Goal: Task Accomplishment & Management: Manage account settings

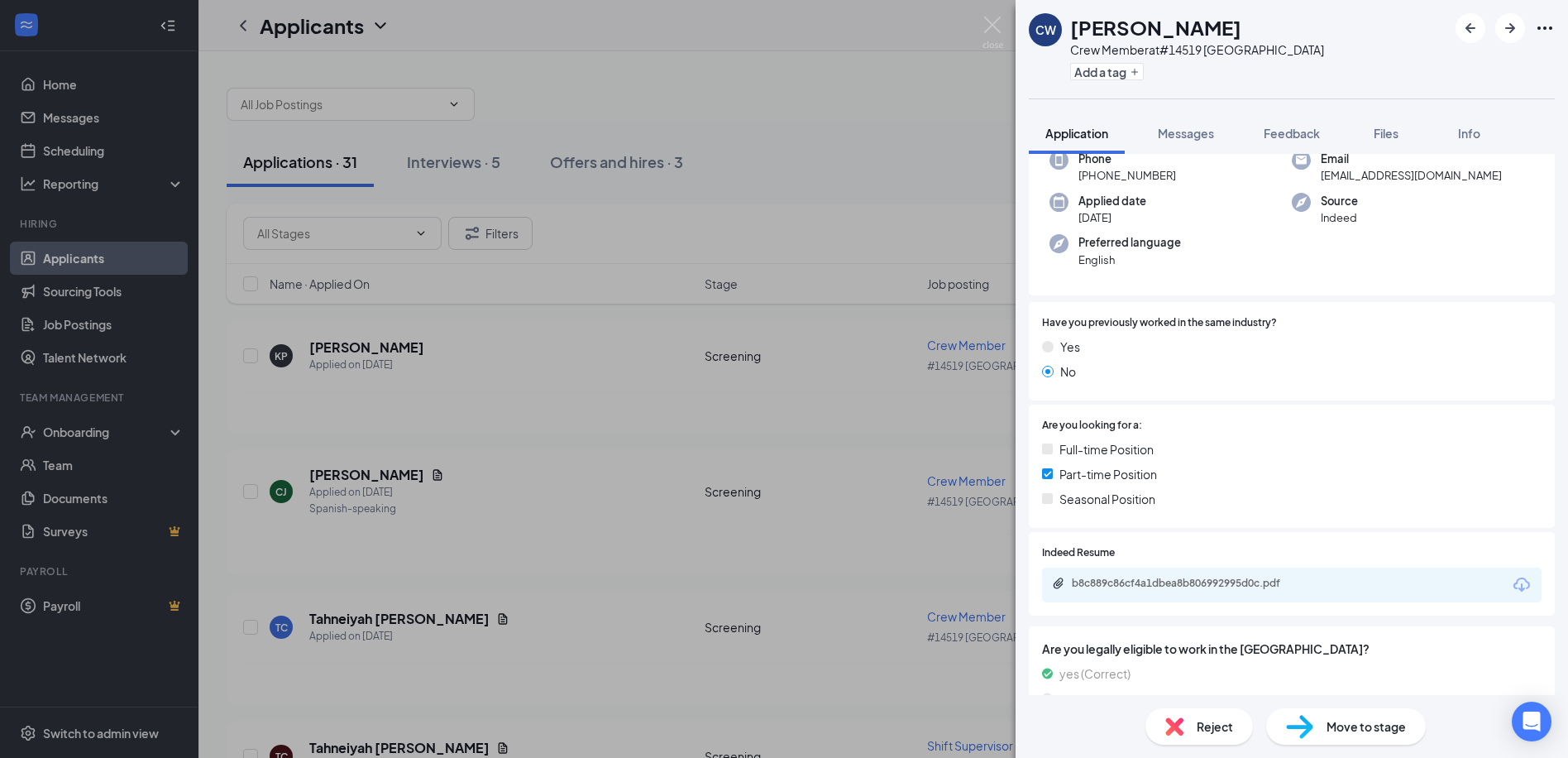
scroll to position [165, 0]
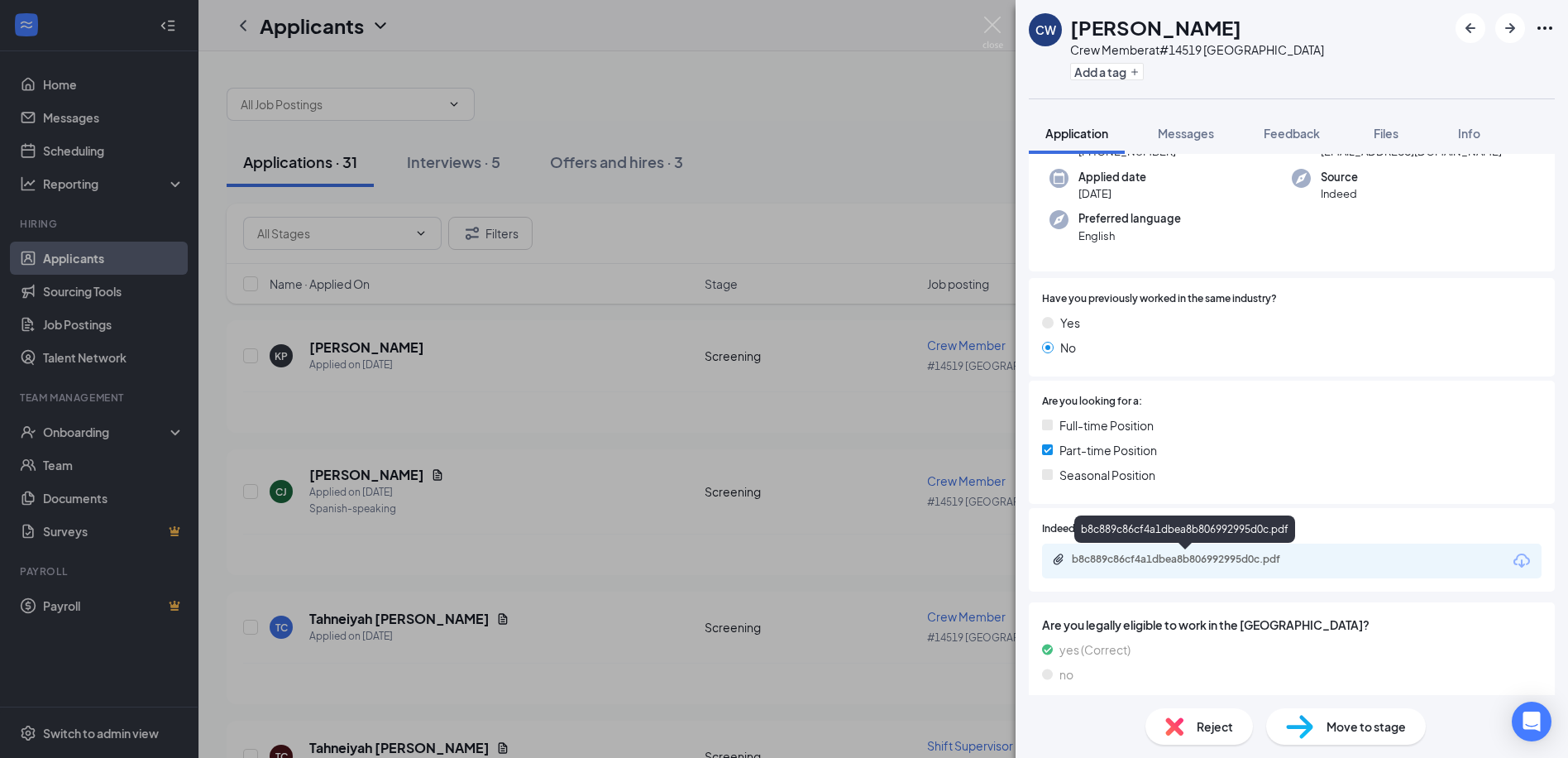
click at [1150, 559] on div "b8c889c86cf4a1dbea8b806992995d0c.pdf" at bounding box center [1187, 559] width 232 height 13
click at [850, 194] on div "CW [PERSON_NAME] Crew Member at #[GEOGRAPHIC_DATA] Add a tag Application Messag…" at bounding box center [784, 379] width 1568 height 758
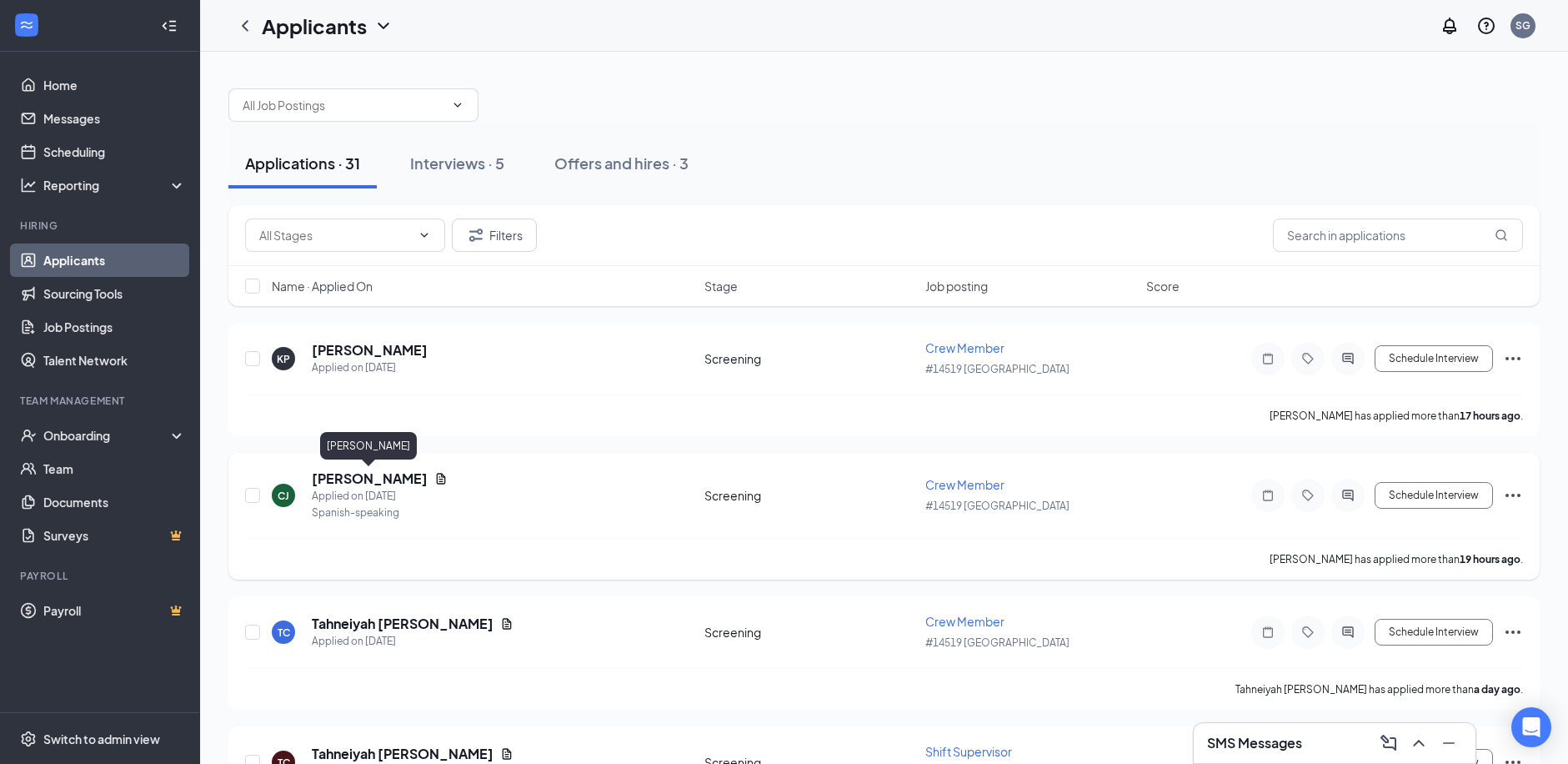
click at [358, 476] on h5 "[PERSON_NAME]" at bounding box center [370, 479] width 116 height 19
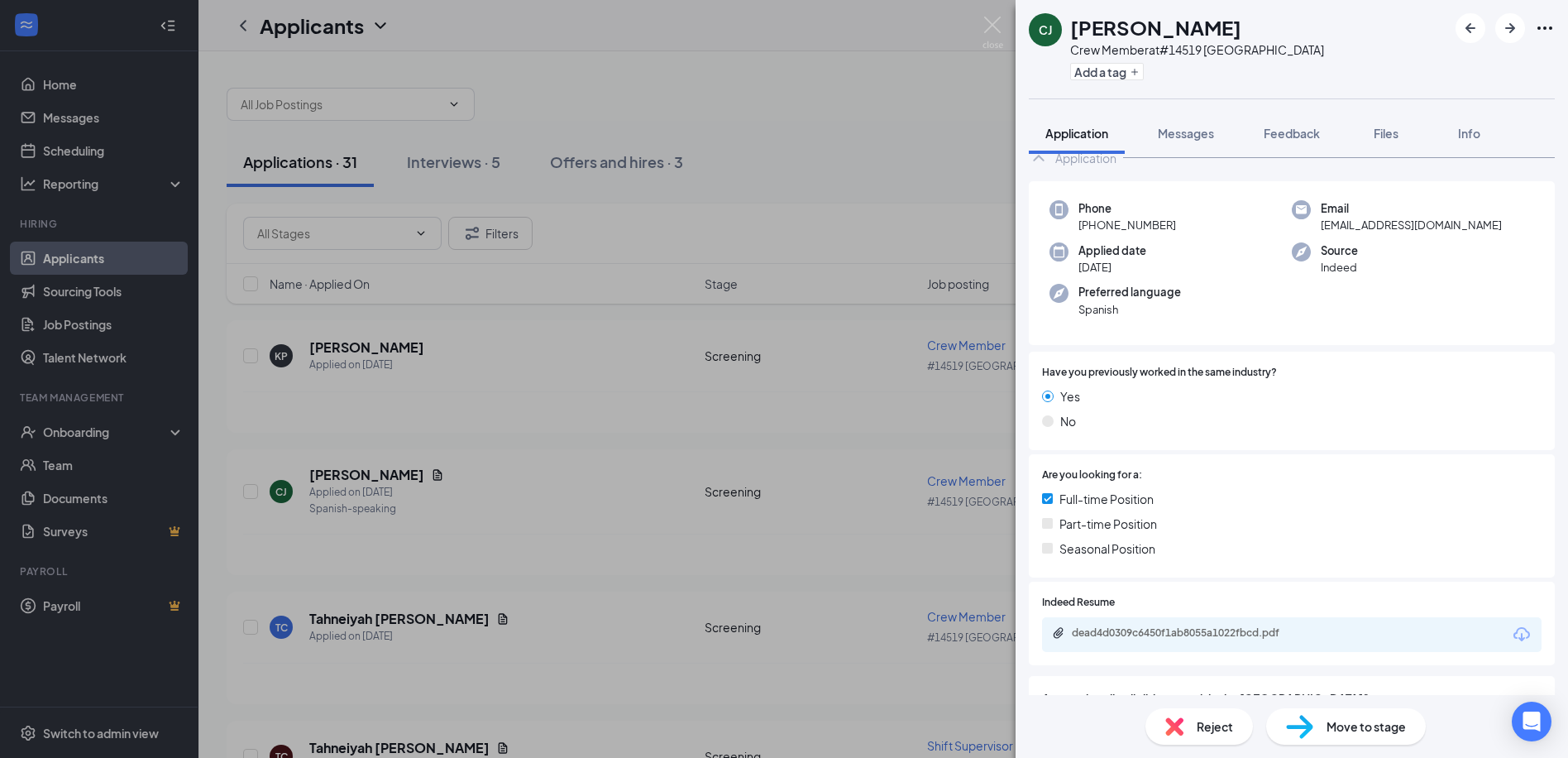
scroll to position [82, 0]
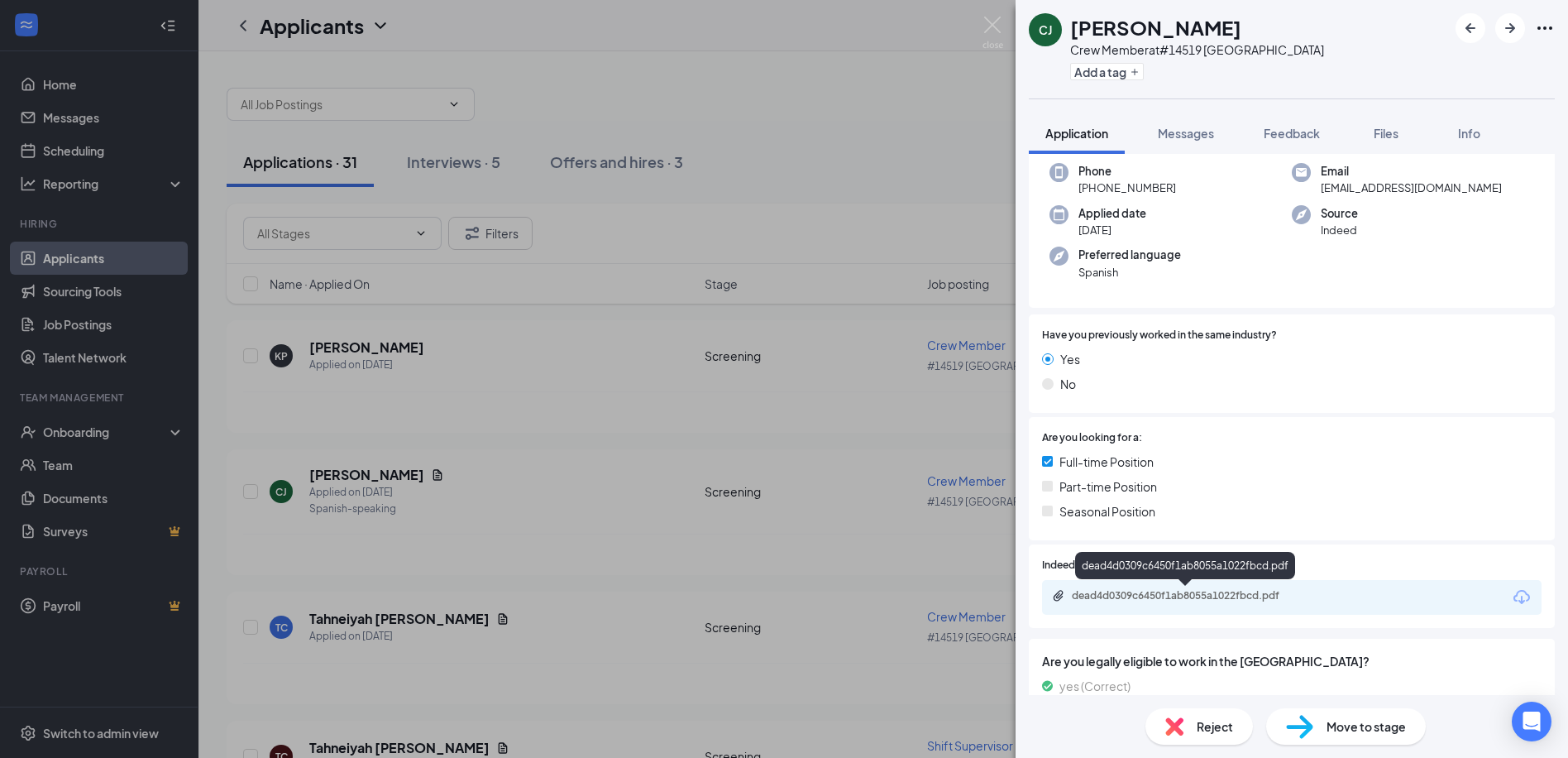
click at [1175, 596] on div "dead4d0309c6450f1ab8055a1022fbcd.pdf" at bounding box center [1187, 595] width 232 height 13
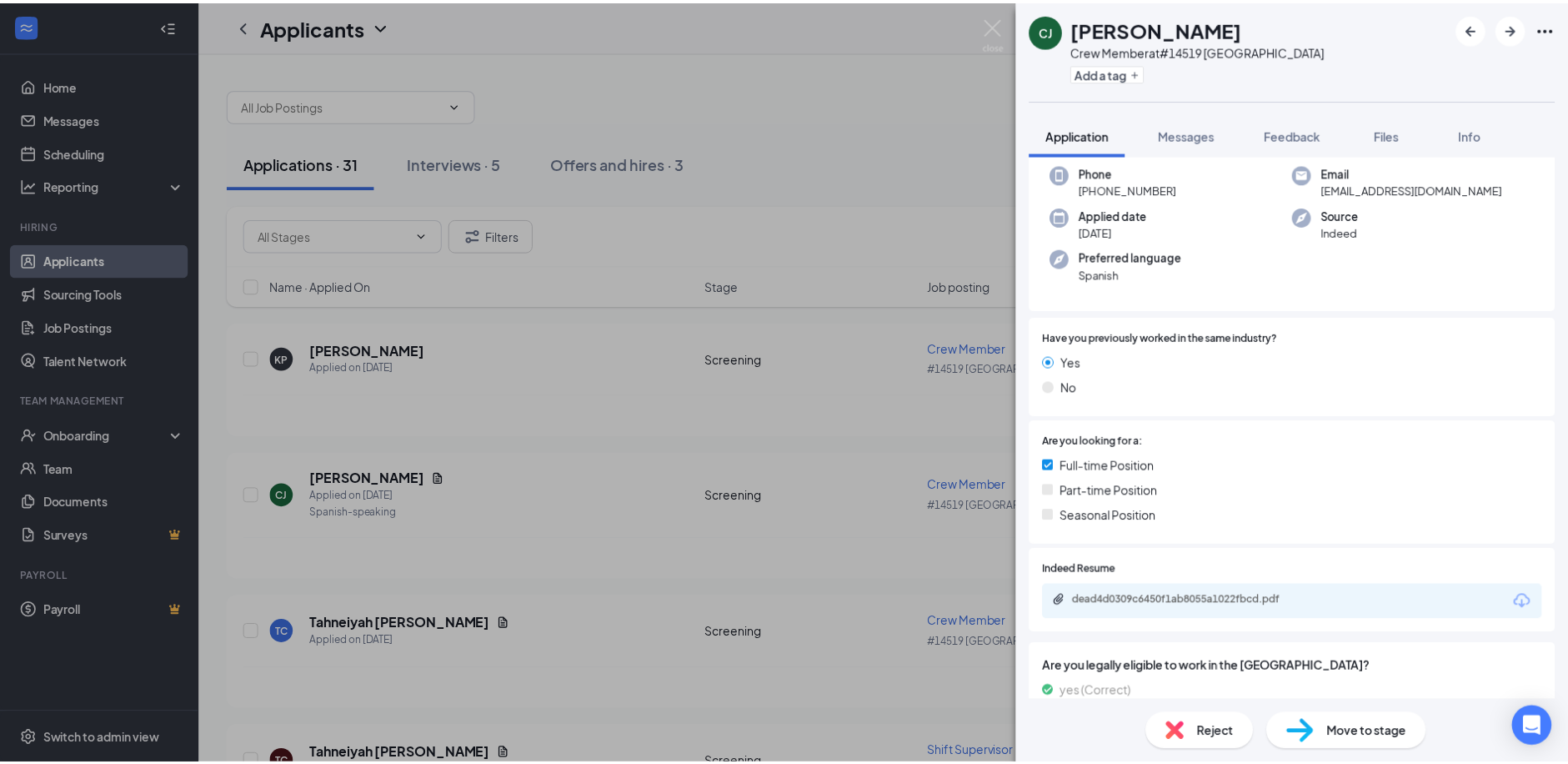
scroll to position [132, 0]
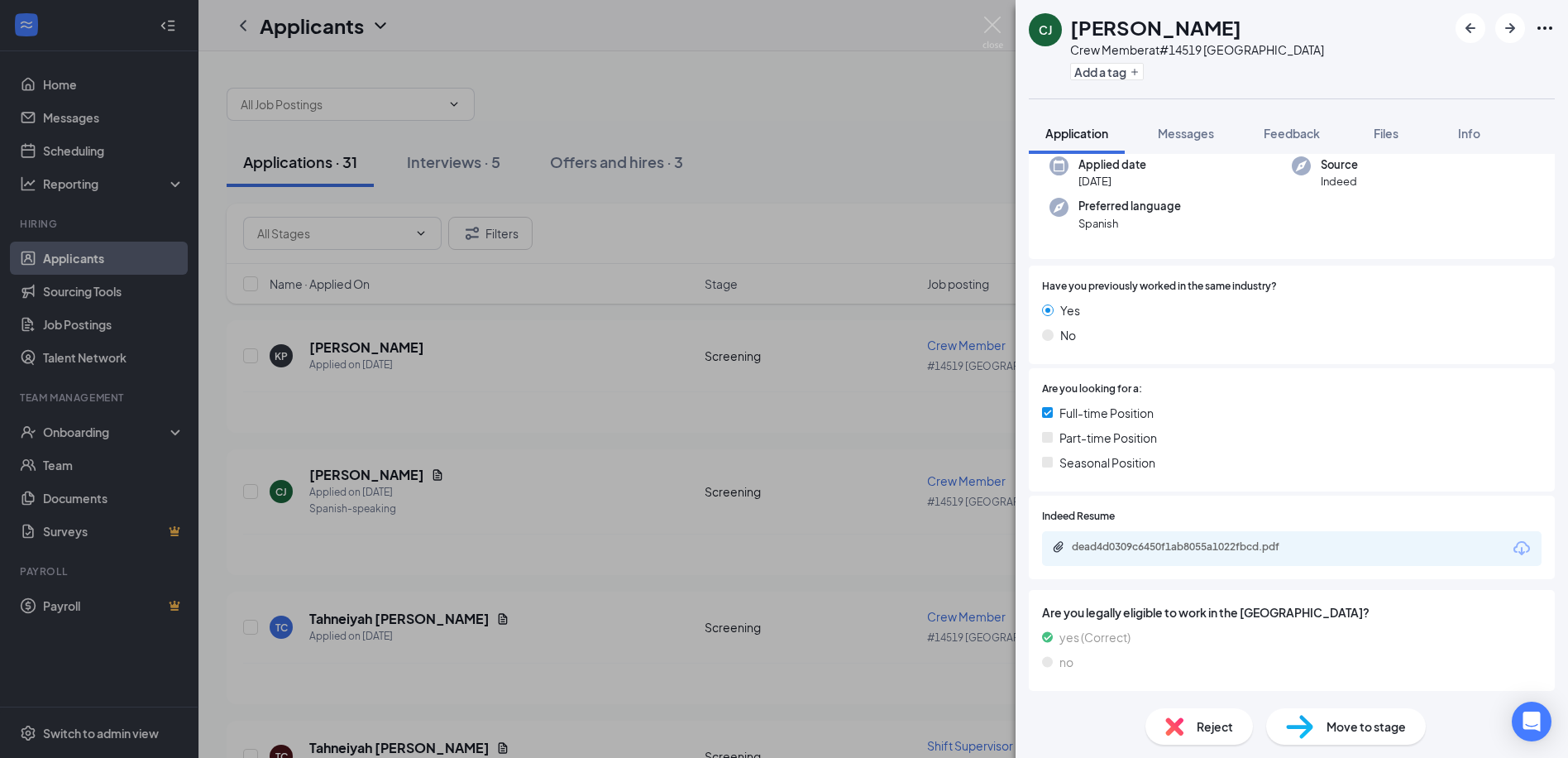
click at [516, 439] on div "[PERSON_NAME] Cuntene [PERSON_NAME] Crew Member at #[GEOGRAPHIC_DATA] Add a tag…" at bounding box center [784, 379] width 1568 height 758
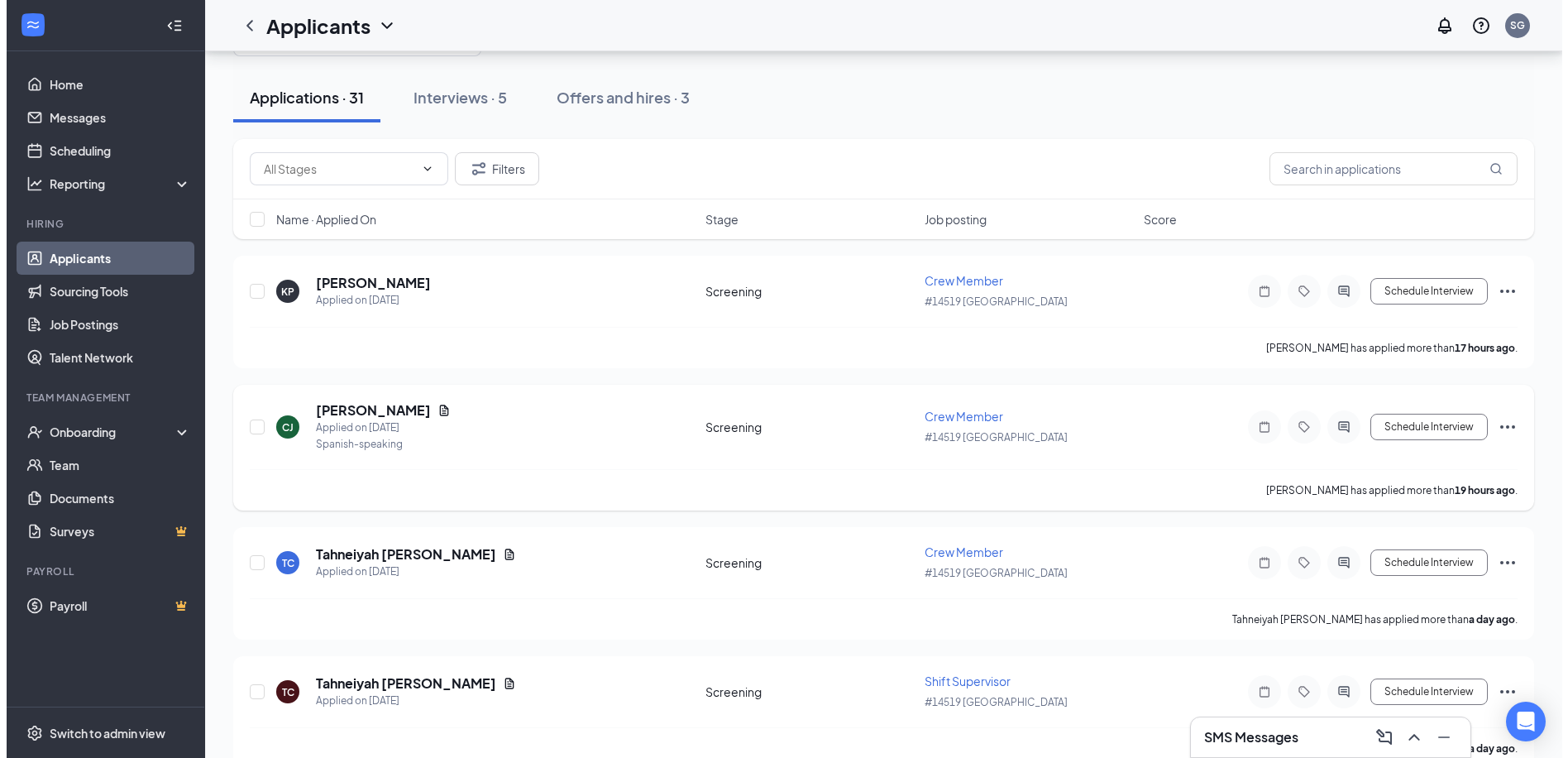
scroll to position [165, 0]
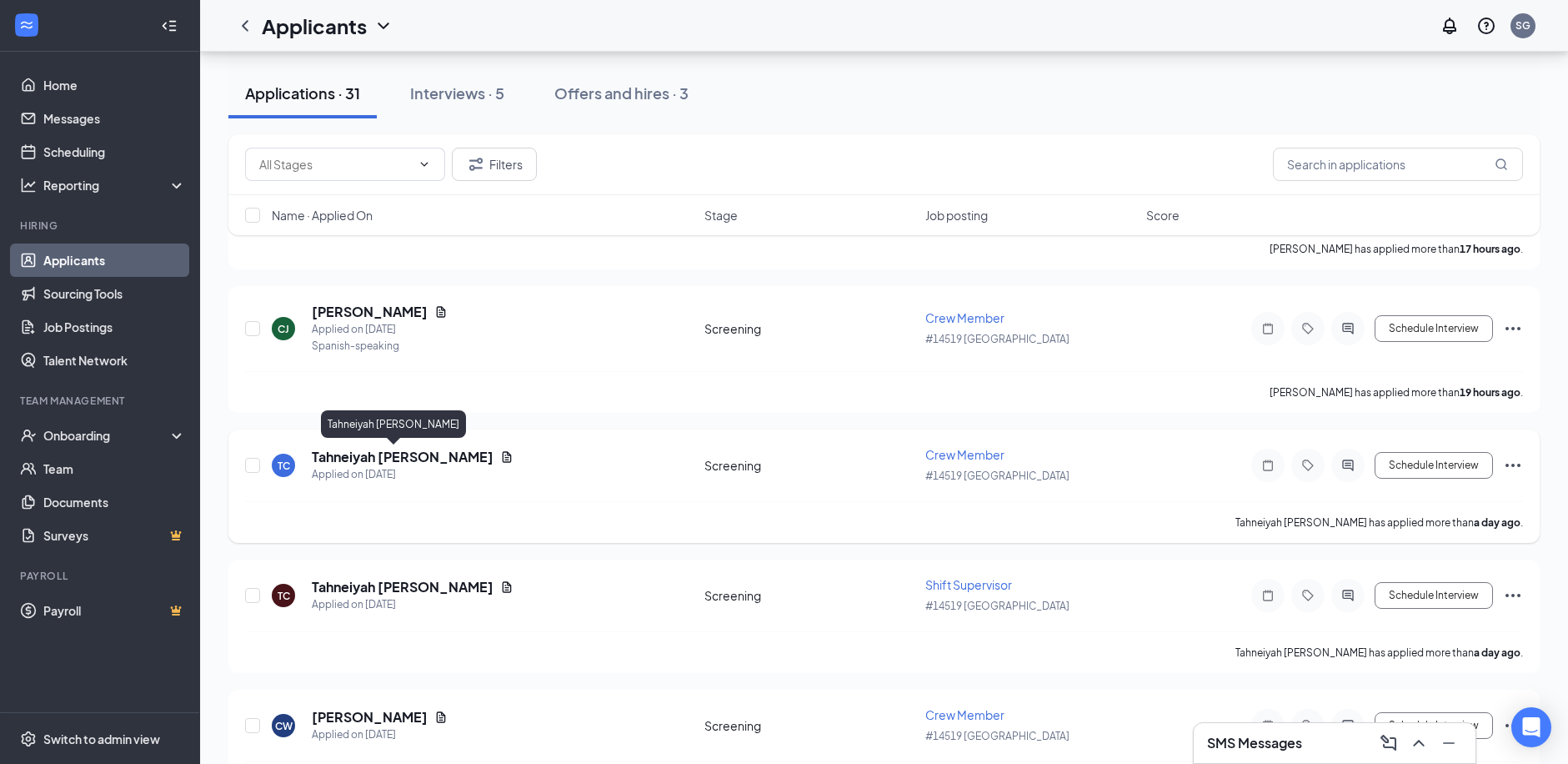
click at [397, 457] on h5 "Tahneiyah [PERSON_NAME]" at bounding box center [402, 457] width 182 height 19
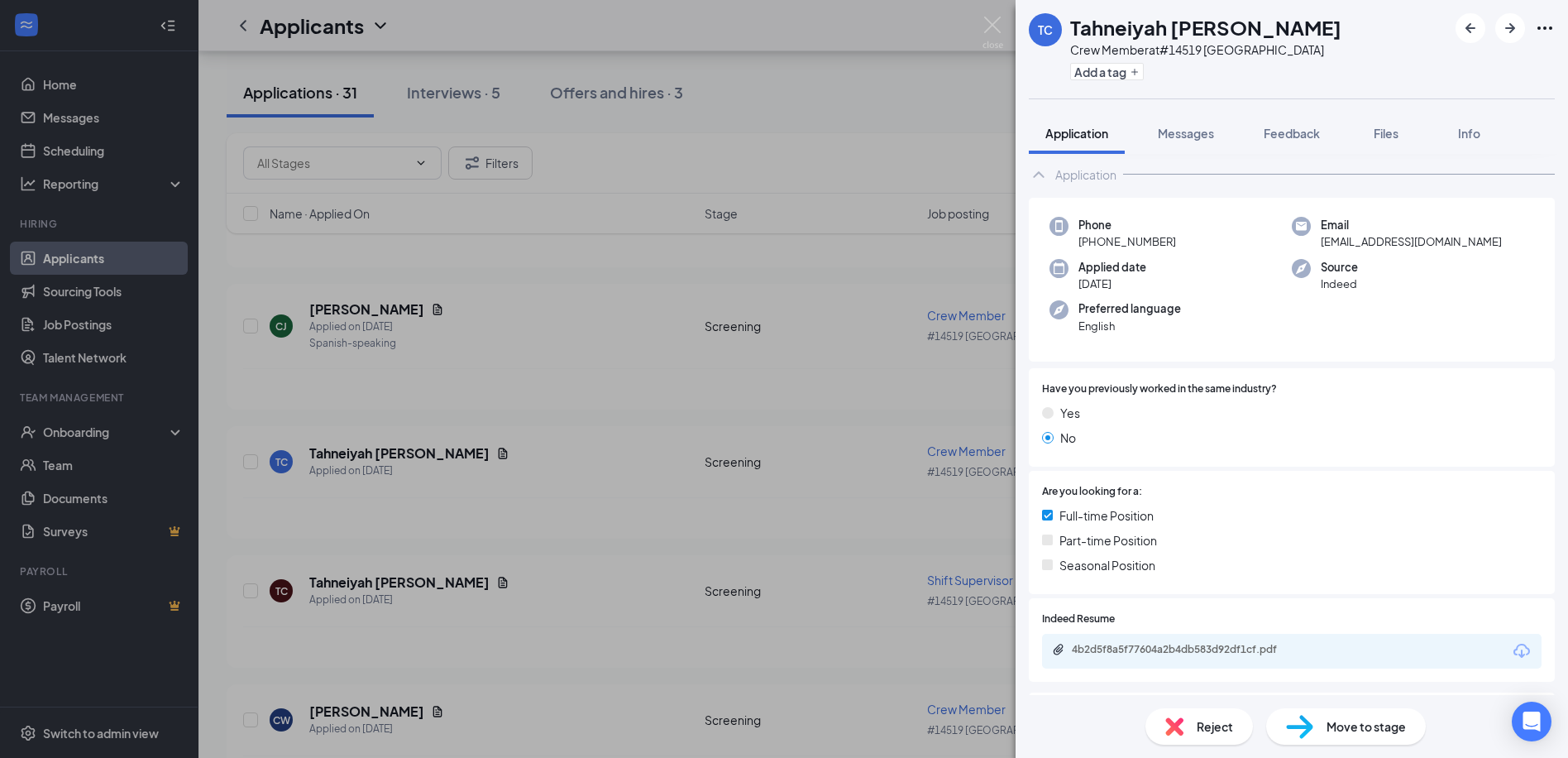
scroll to position [177, 0]
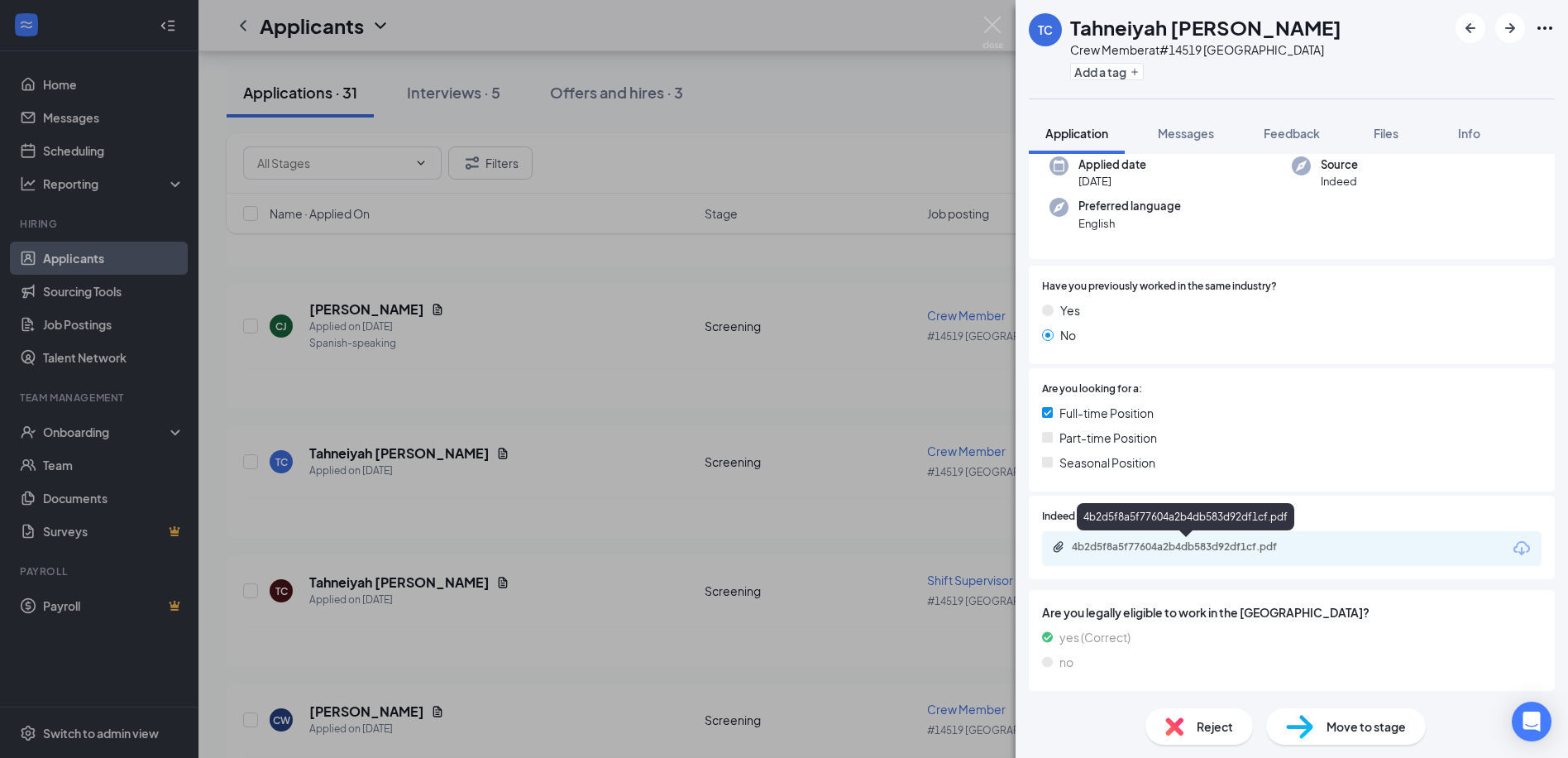
click at [1200, 550] on div "4b2d5f8a5f77604a2b4db583d92df1cf.pdf" at bounding box center [1187, 546] width 232 height 13
